Goal: Information Seeking & Learning: Learn about a topic

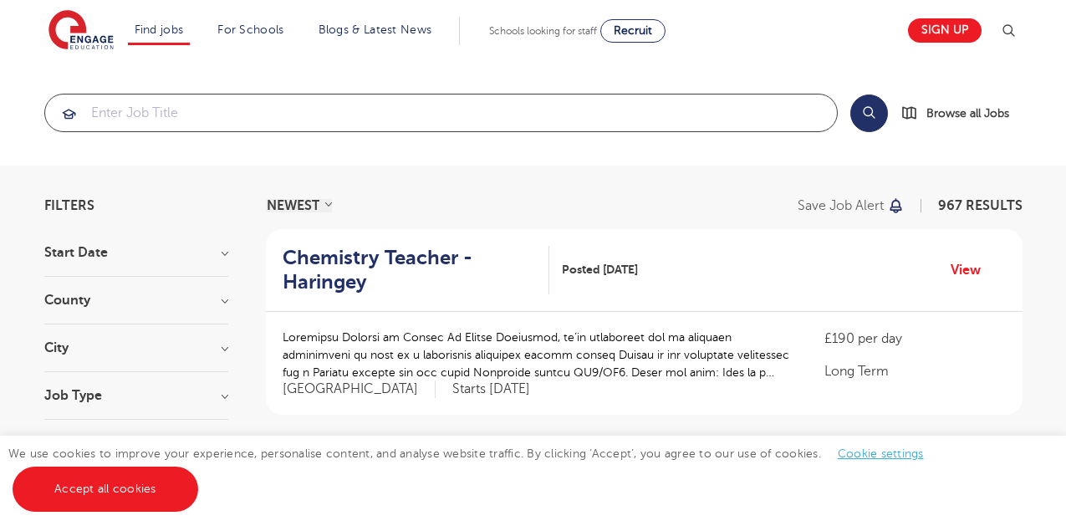
click at [522, 107] on input "search" at bounding box center [441, 112] width 792 height 37
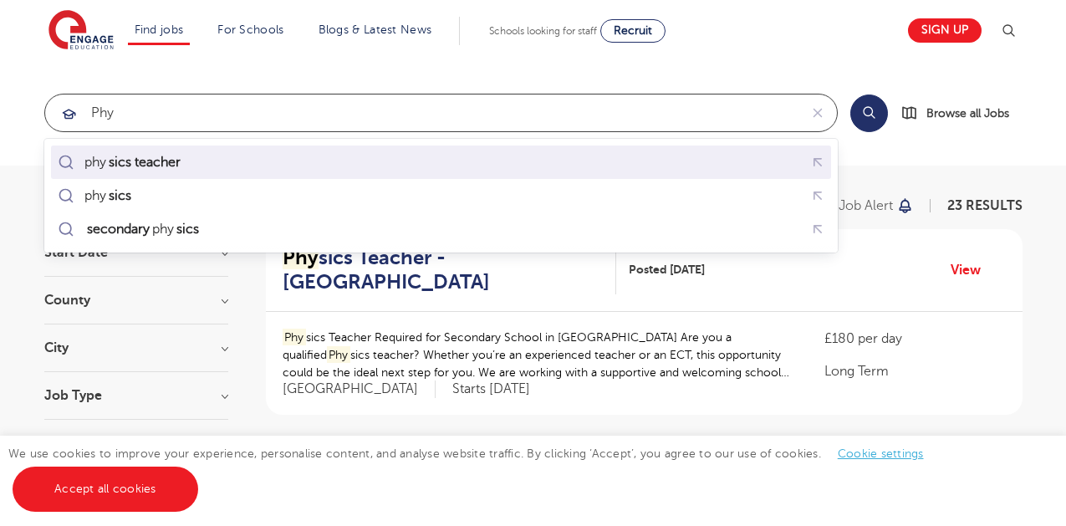
click at [413, 145] on li "phy sics teacher" at bounding box center [441, 161] width 780 height 33
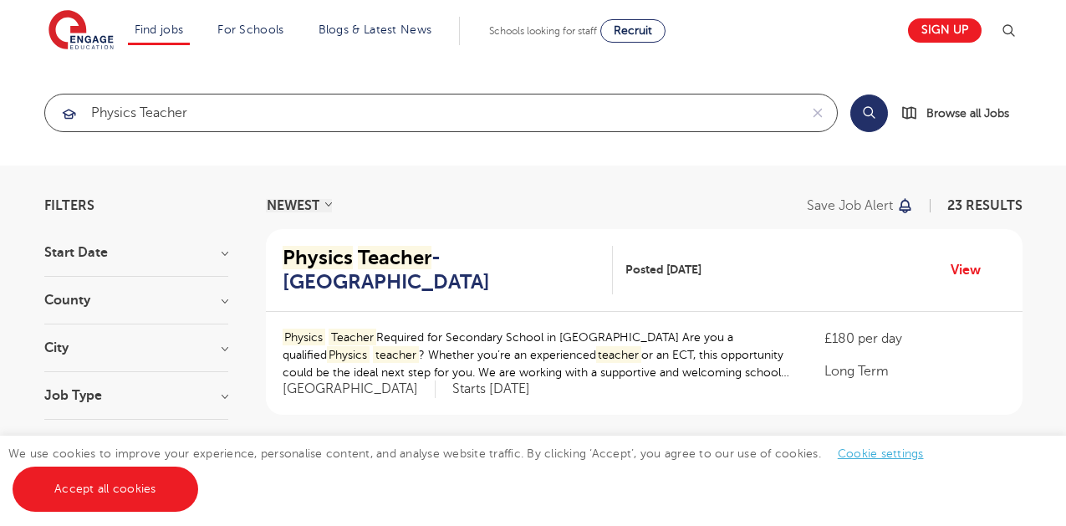
type input "physics teacher"
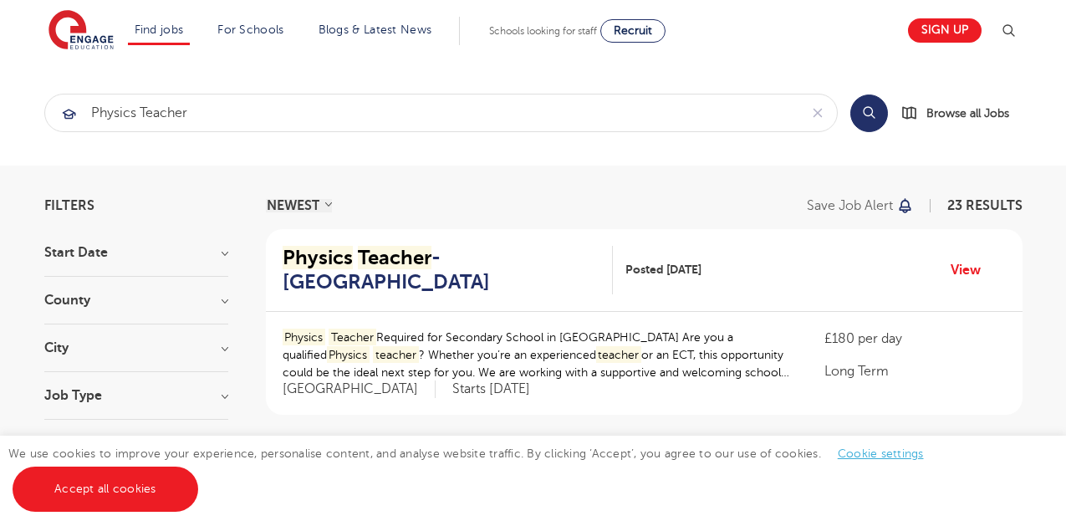
click at [212, 350] on h3 "City" at bounding box center [136, 347] width 184 height 13
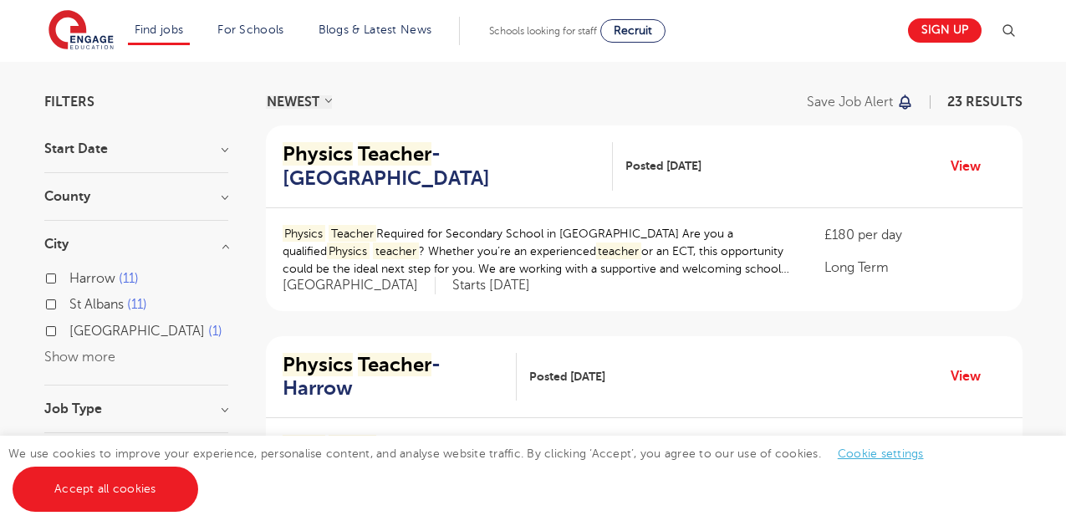
scroll to position [167, 0]
